Goal: Check status: Check status

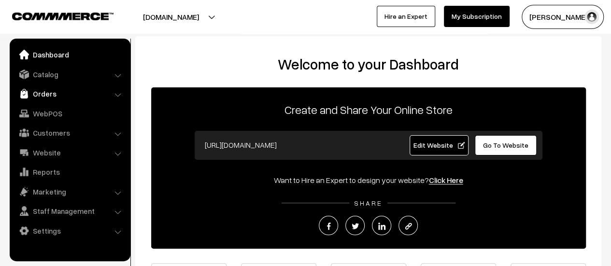
click at [43, 93] on link "Orders" at bounding box center [69, 93] width 115 height 17
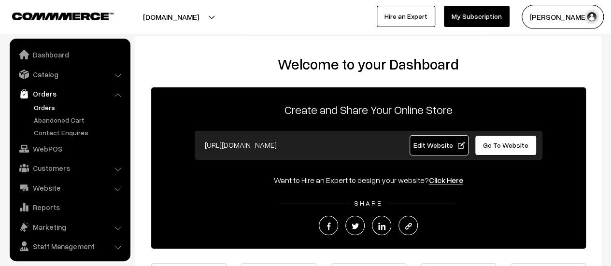
click at [41, 105] on link "Orders" at bounding box center [79, 107] width 96 height 10
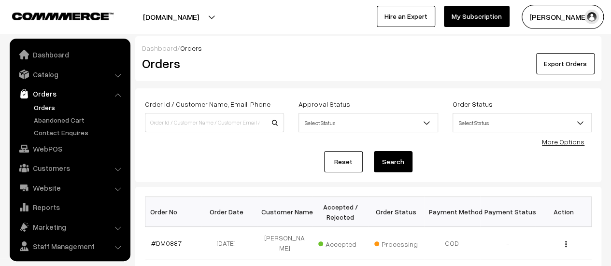
scroll to position [22, 0]
